Goal: Task Accomplishment & Management: Use online tool/utility

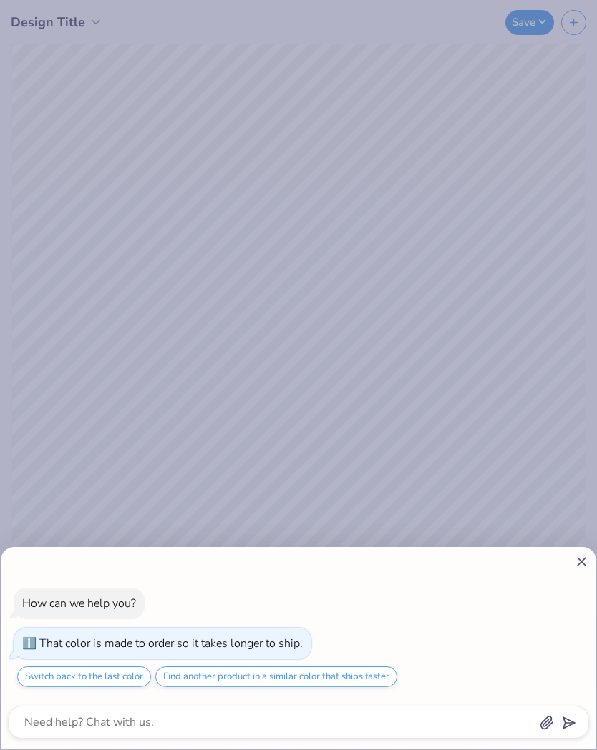
click at [577, 561] on icon at bounding box center [581, 561] width 15 height 15
type textarea "x"
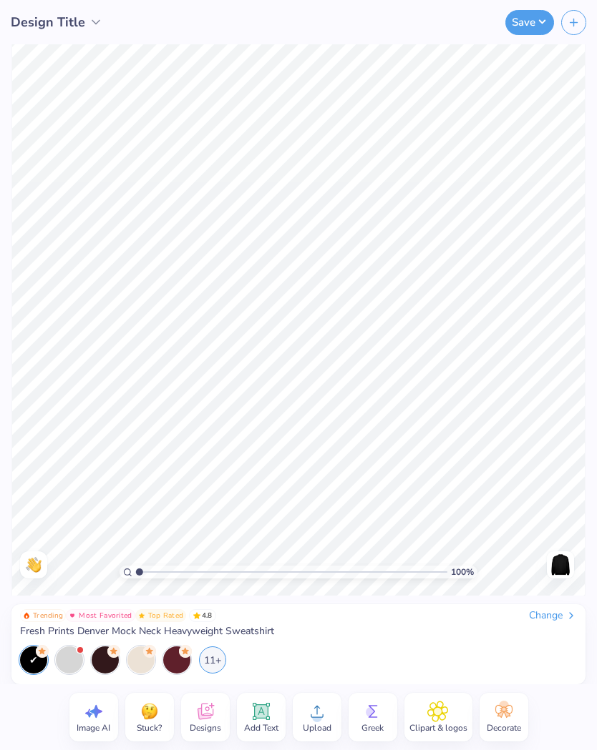
click at [79, 31] on span "Design Title" at bounding box center [48, 22] width 74 height 19
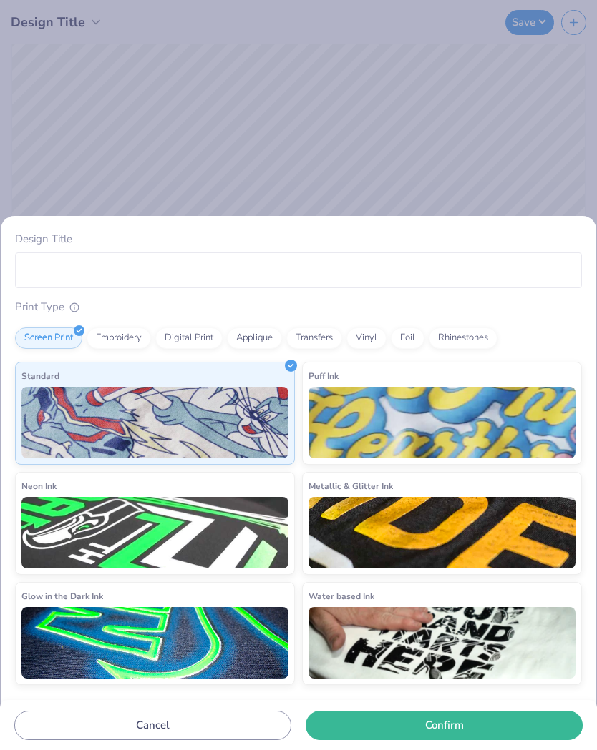
click at [473, 119] on div "Design Title Print Type Screen Print Embroidery Digital Print Applique Transfer…" at bounding box center [298, 375] width 597 height 750
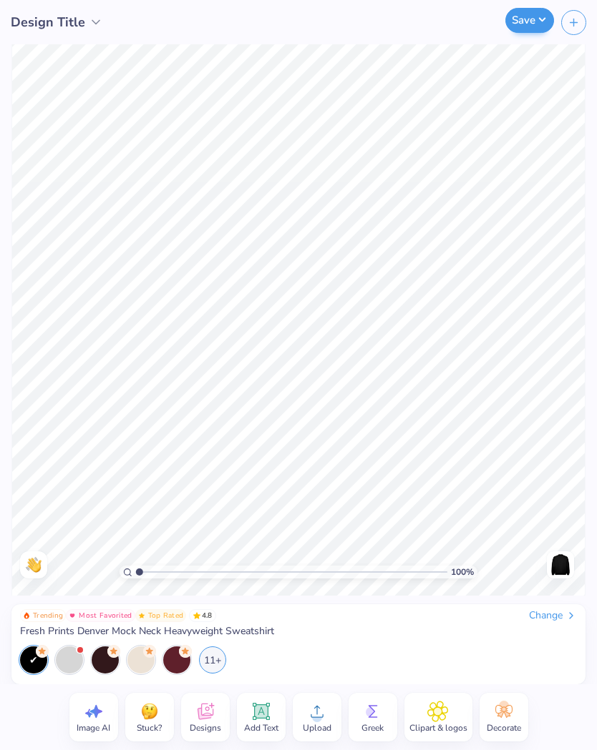
click at [542, 24] on button "Save" at bounding box center [529, 20] width 49 height 25
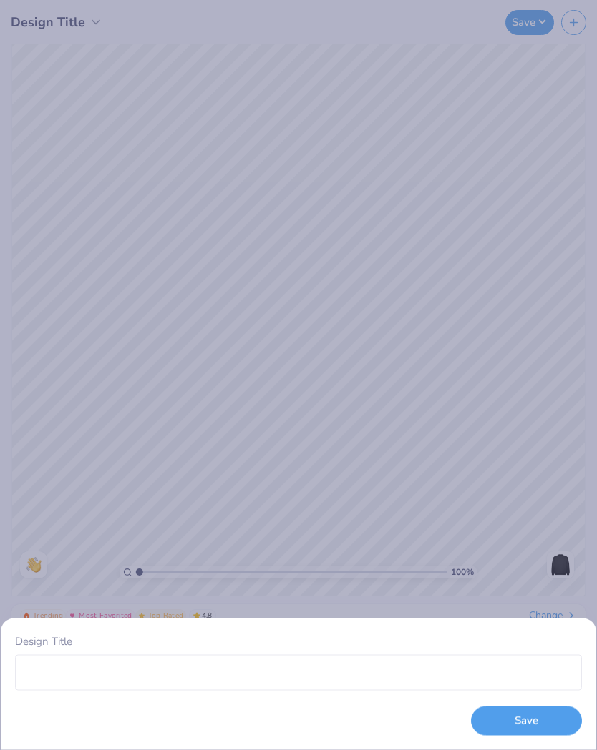
click at [471, 207] on div "Design Title Save" at bounding box center [298, 375] width 597 height 750
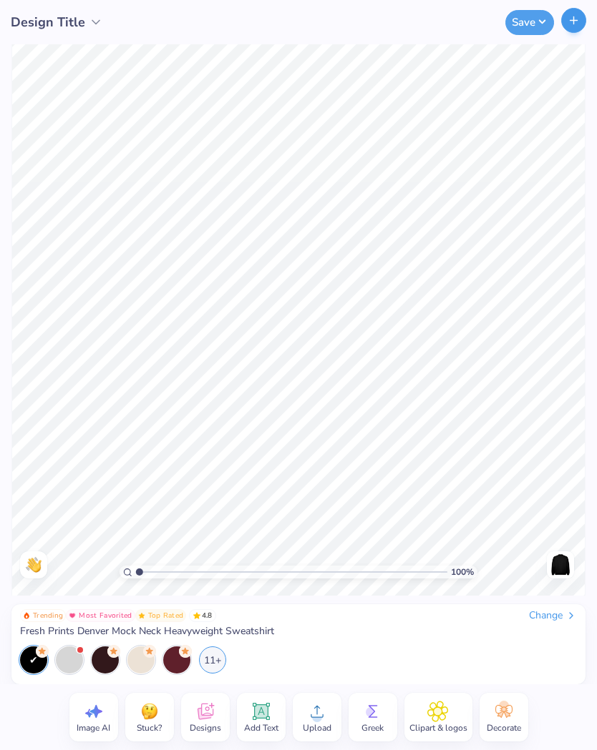
click at [577, 12] on button "button" at bounding box center [573, 20] width 25 height 25
click at [572, 28] on button "button" at bounding box center [573, 20] width 25 height 25
click at [571, 24] on icon "button" at bounding box center [573, 20] width 12 height 12
click at [571, 22] on icon "button" at bounding box center [573, 20] width 12 height 12
type input "1.05"
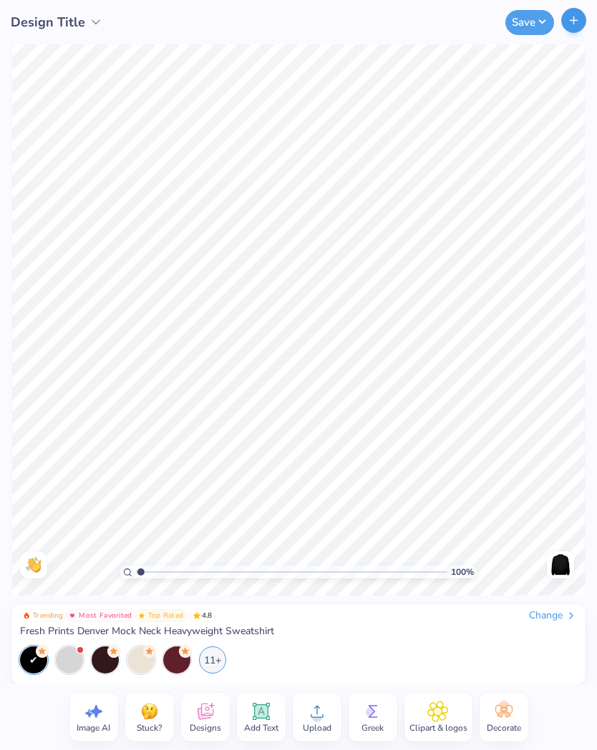
type textarea "x"
type input "1.3"
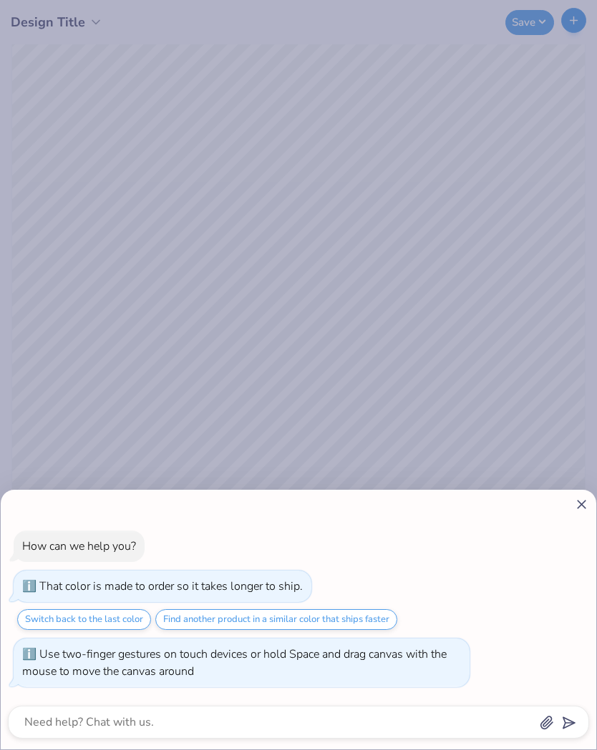
type textarea "x"
type input "1"
click at [413, 348] on div "How can we help you? That color is made to order so it takes longer to ship. Sw…" at bounding box center [298, 375] width 597 height 750
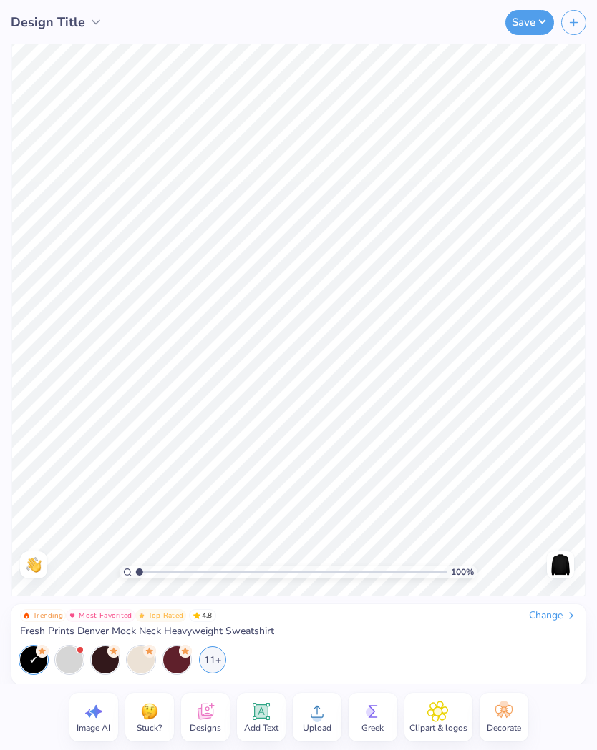
type textarea "x"
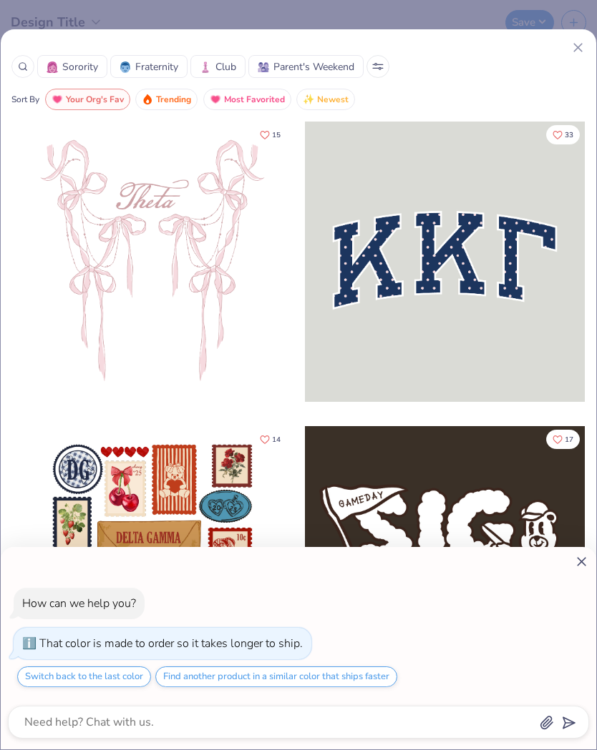
click at [561, 64] on div "How can we help you? That color is made to order so it takes longer to ship. Sw…" at bounding box center [298, 375] width 597 height 750
type textarea "x"
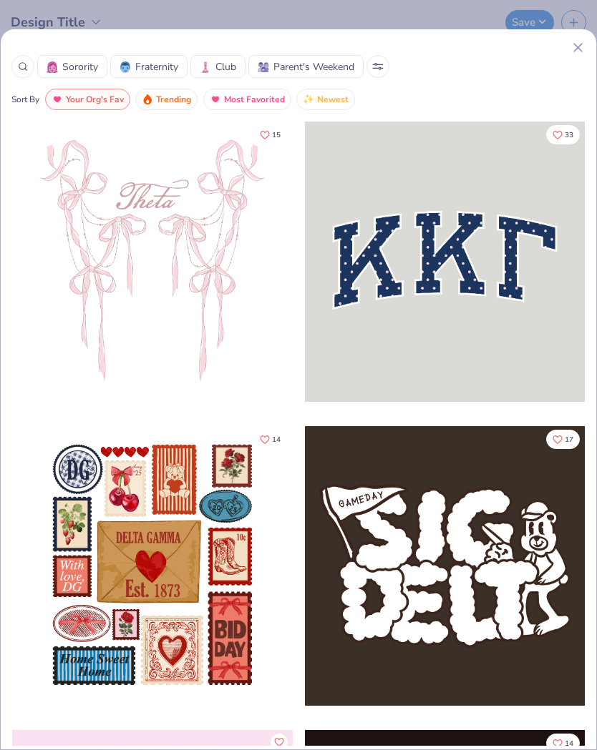
click at [570, 54] on icon at bounding box center [577, 47] width 15 height 15
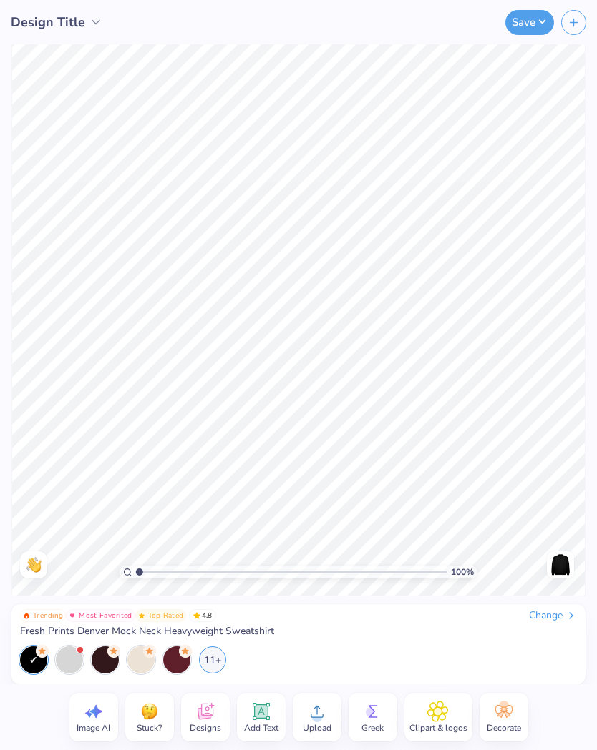
click at [555, 614] on div "Change" at bounding box center [553, 615] width 48 height 13
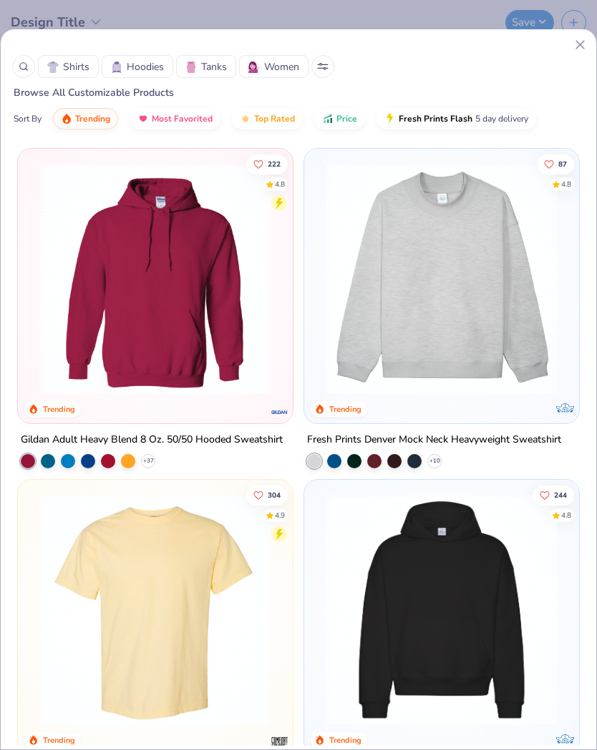
click at [567, 62] on div "Shirts Hoodies Tanks Women" at bounding box center [298, 66] width 572 height 23
click at [579, 49] on icon at bounding box center [579, 44] width 15 height 15
